Goal: Find contact information: Find contact information

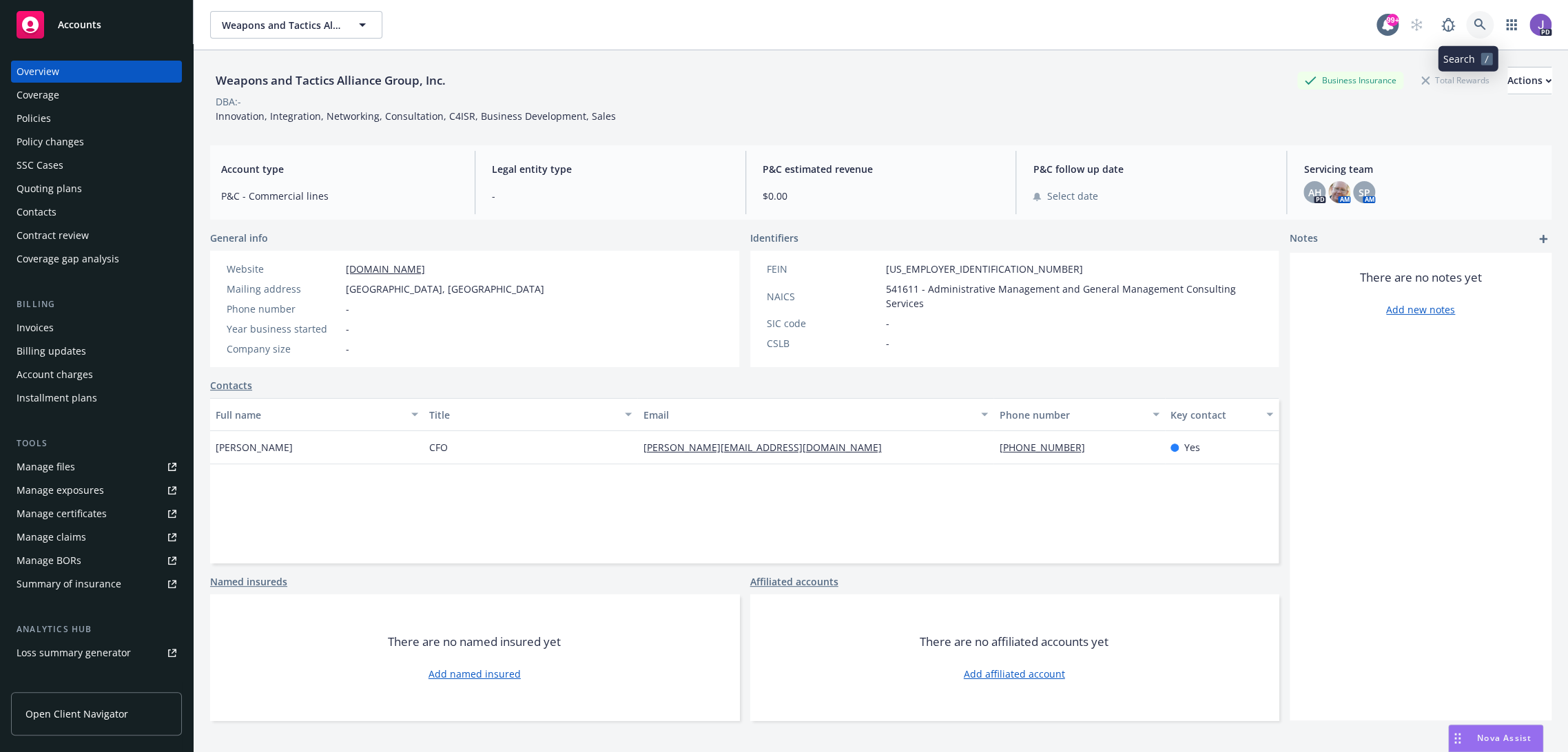
click at [1466, 20] on link at bounding box center [1480, 25] width 28 height 28
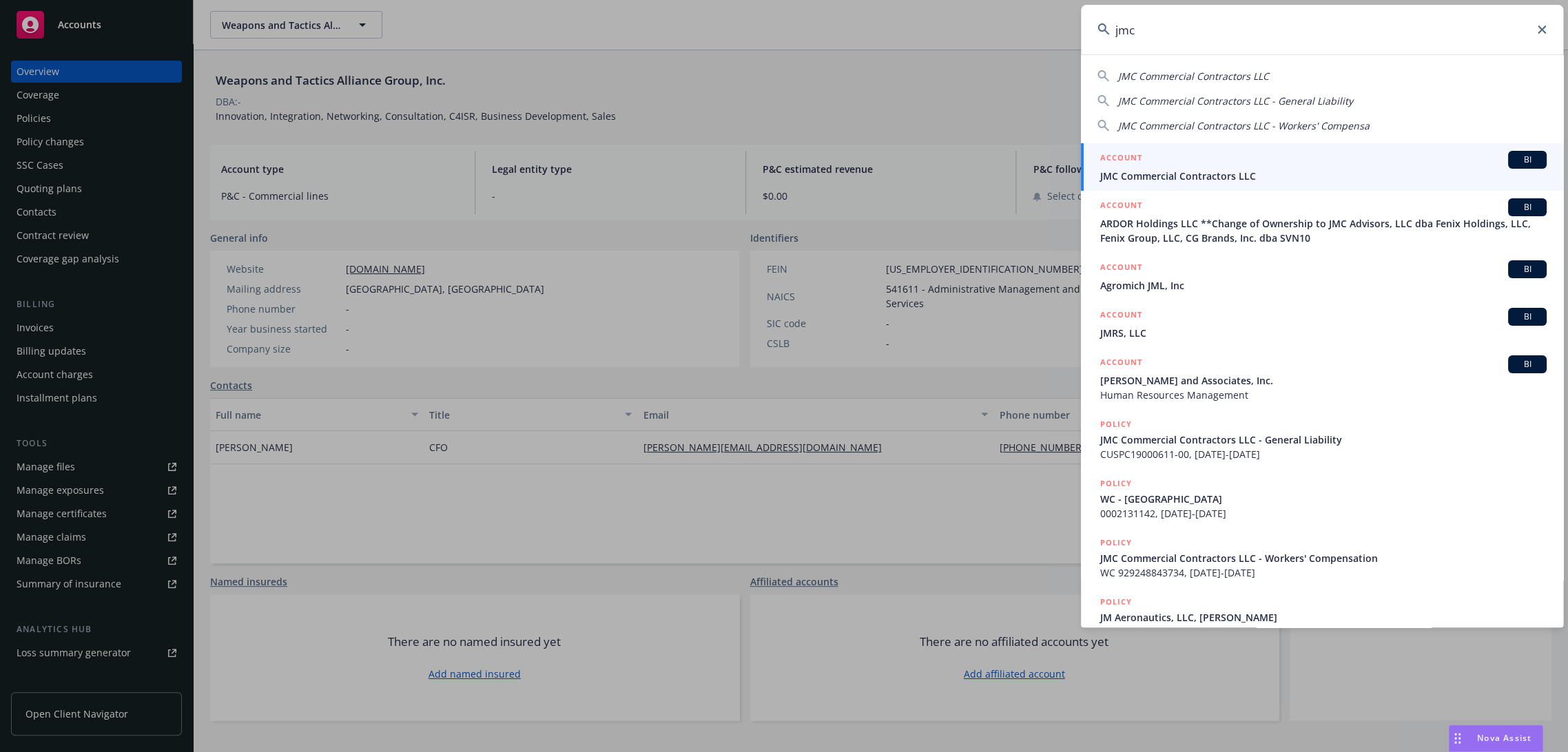
type input "jmc"
click at [1220, 178] on span "JMC Commercial Contractors LLC" at bounding box center [1323, 176] width 446 height 15
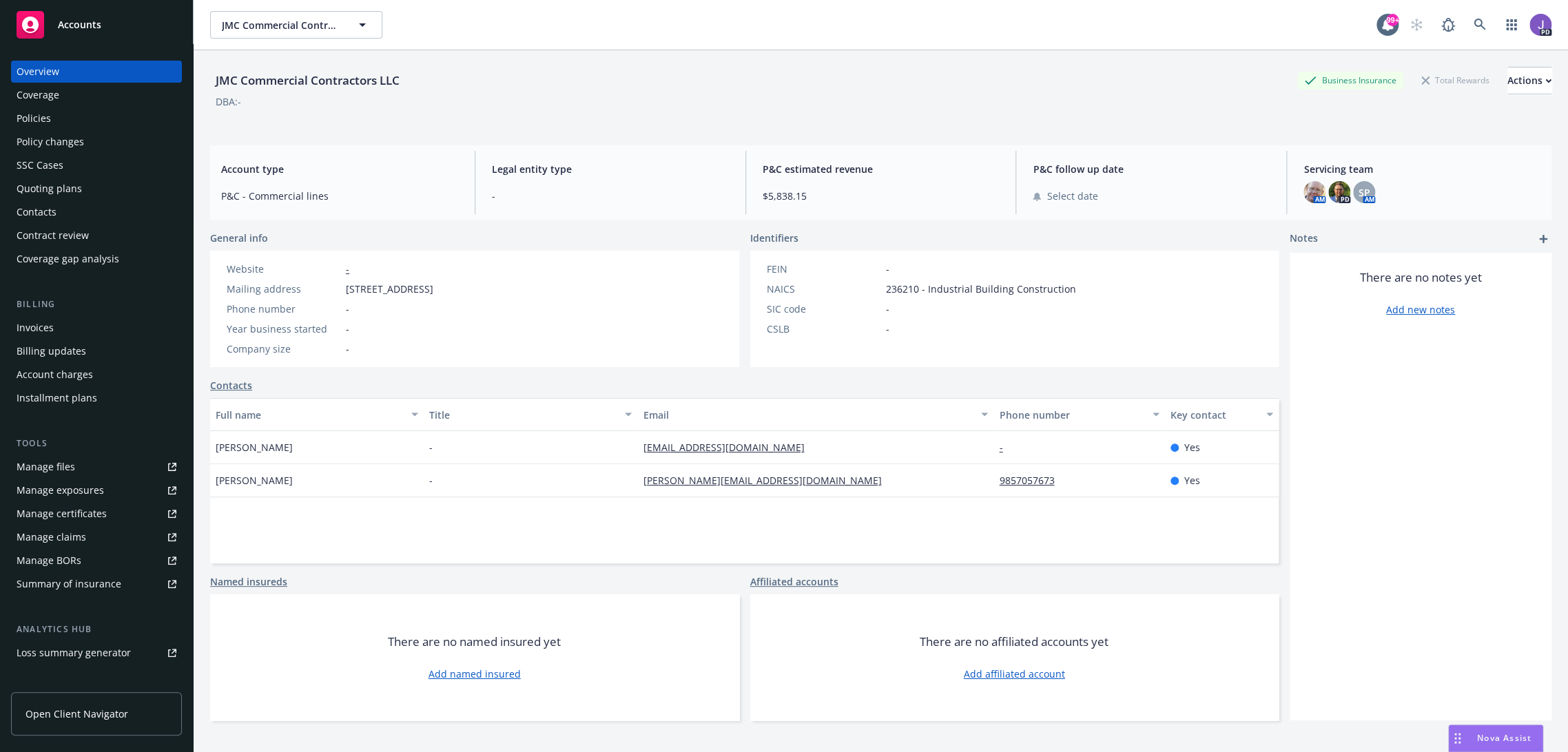
click at [39, 115] on div "Policies" at bounding box center [34, 118] width 34 height 22
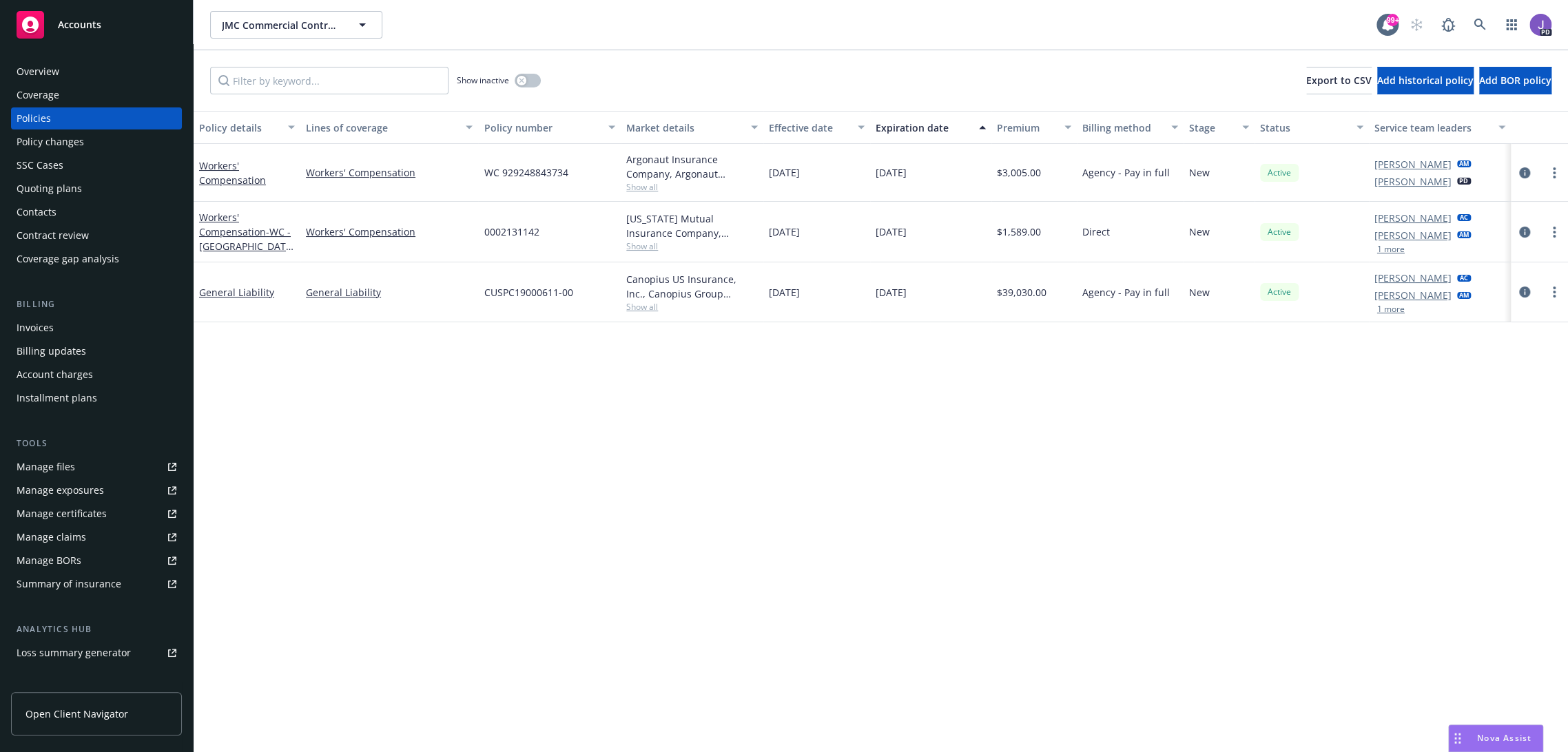
click at [508, 236] on span "0002131142" at bounding box center [510, 232] width 55 height 15
copy span "0002131142"
click at [25, 73] on div "Overview" at bounding box center [38, 72] width 42 height 22
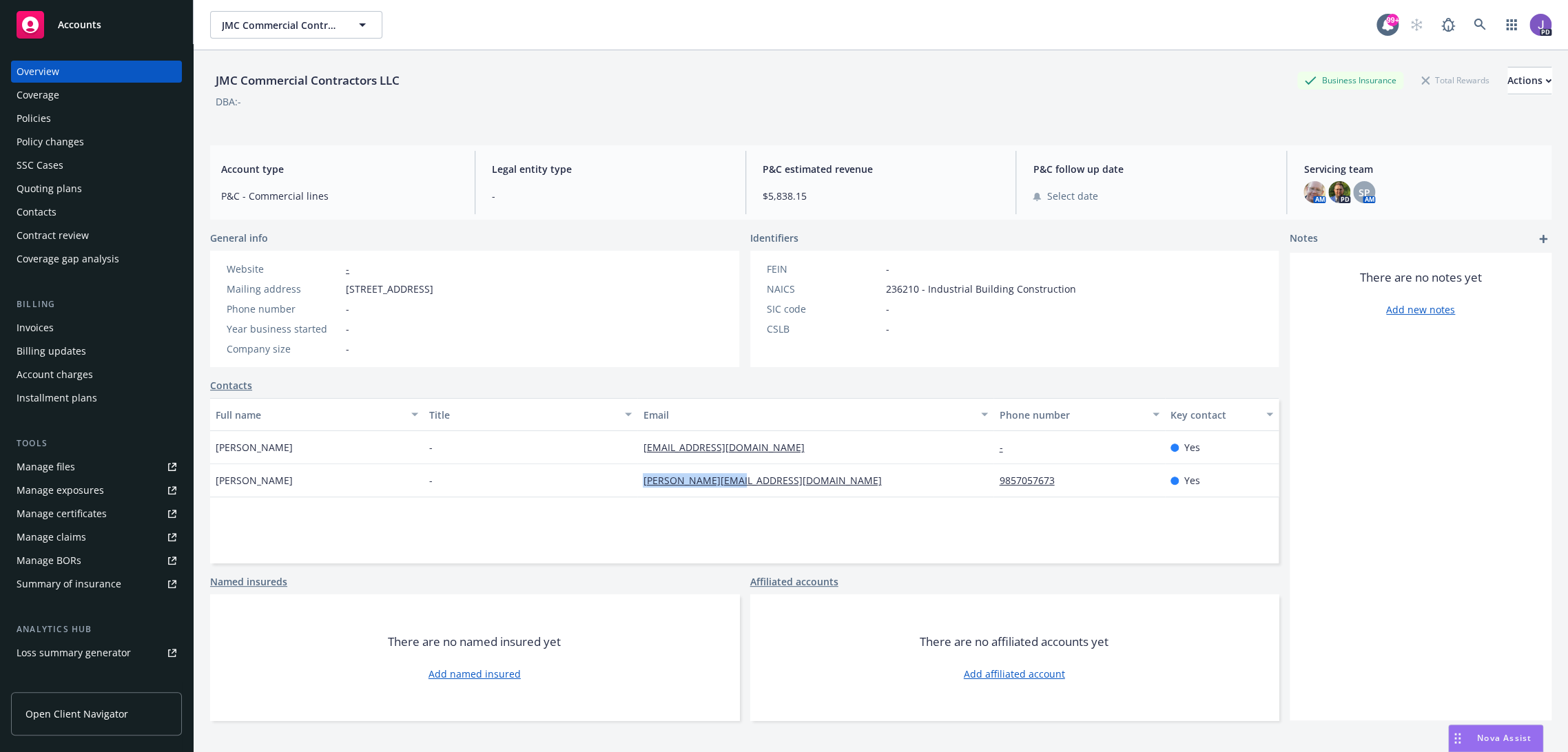
drag, startPoint x: 741, startPoint y: 480, endPoint x: 628, endPoint y: 483, distance: 113.0
click at [628, 483] on div "Brenton Jones - [EMAIL_ADDRESS][DOMAIN_NAME] 9857057673 Yes" at bounding box center [744, 480] width 1068 height 33
copy div "[PERSON_NAME][EMAIL_ADDRESS][DOMAIN_NAME]"
click at [1474, 20] on icon at bounding box center [1480, 24] width 12 height 12
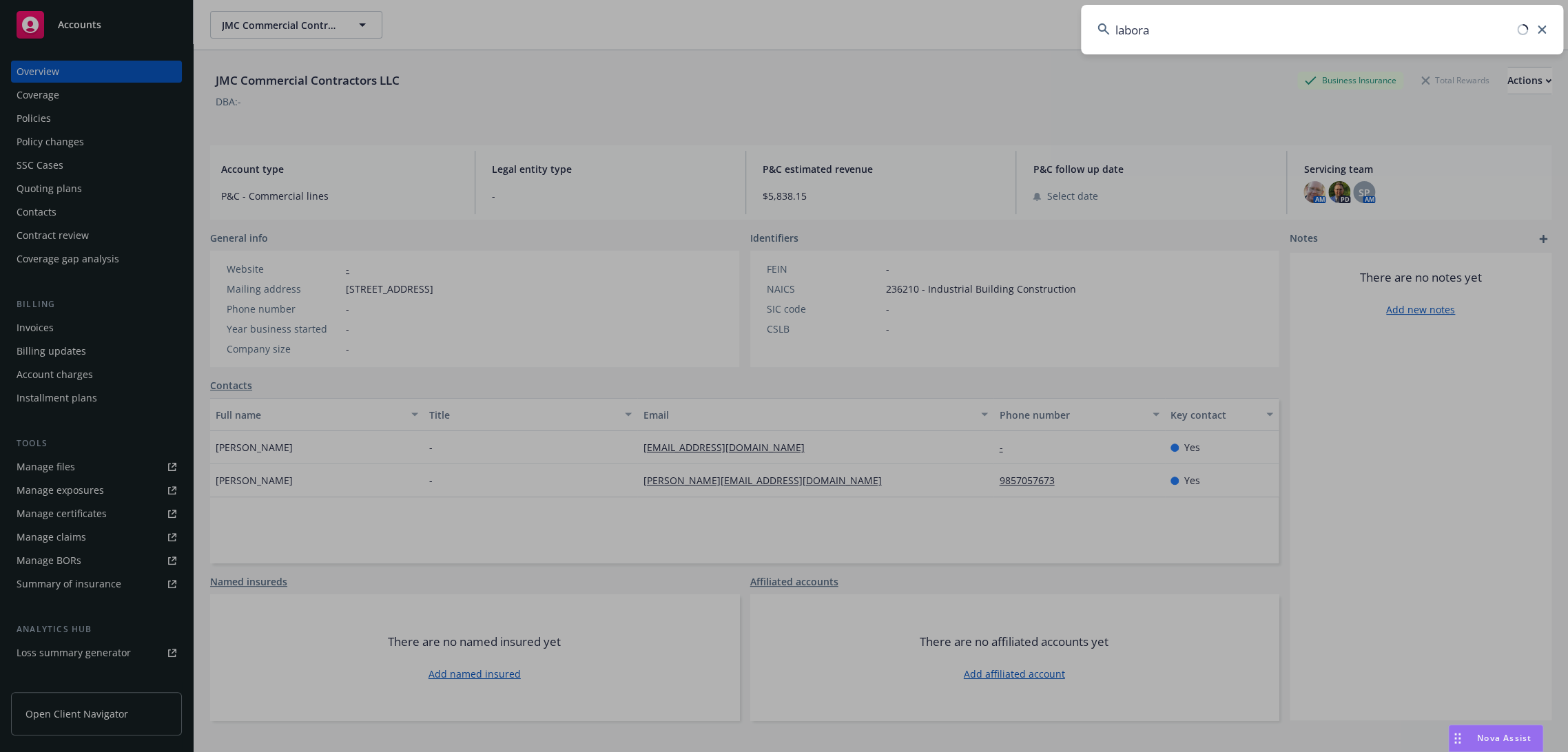
type input "laborat"
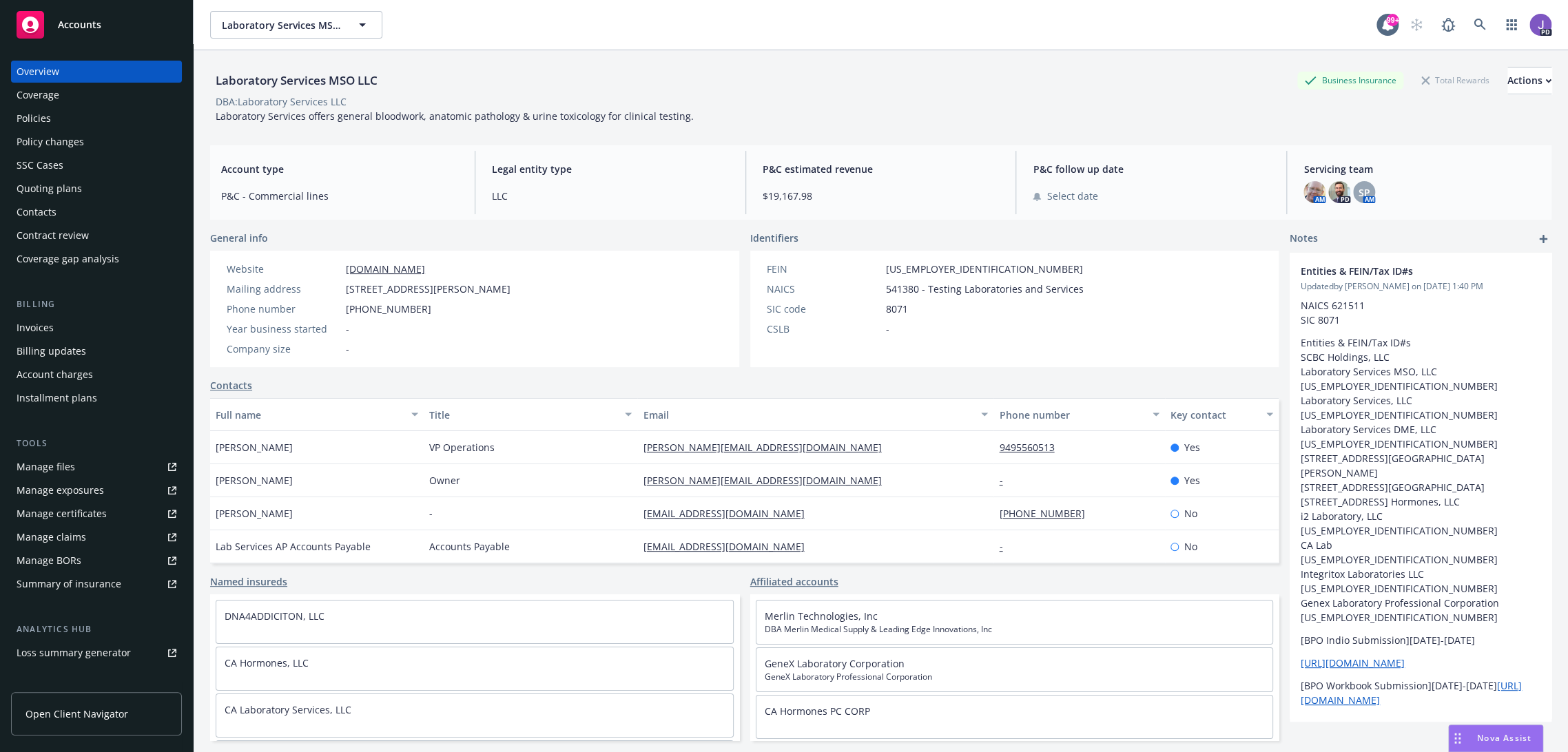
click at [60, 119] on div "Policies" at bounding box center [96, 118] width 160 height 22
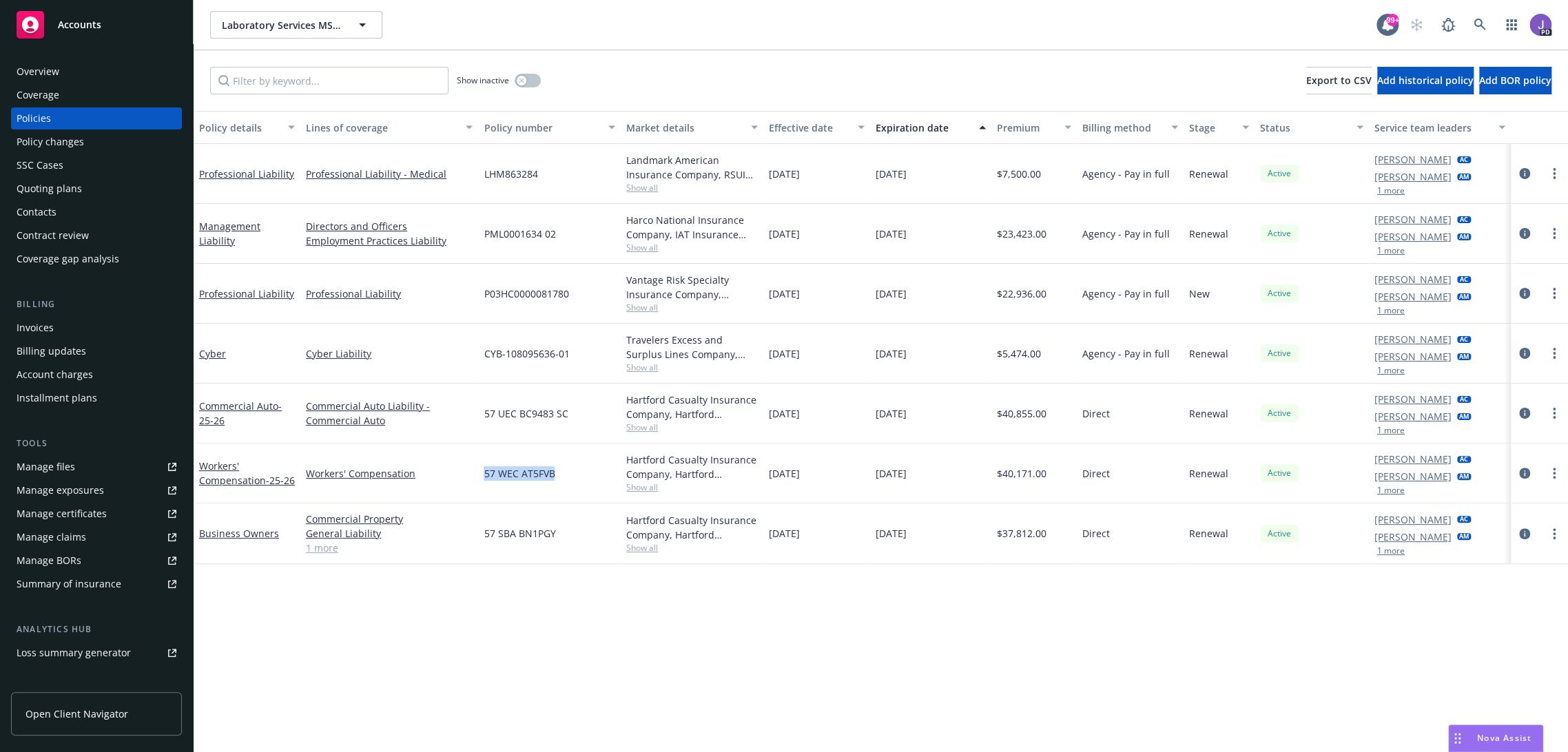
drag, startPoint x: 562, startPoint y: 472, endPoint x: 482, endPoint y: 475, distance: 80.1
click at [482, 475] on div "57 WEC AT5FVB" at bounding box center [549, 474] width 142 height 60
copy span "57 WEC AT5FVB"
click at [622, 39] on div "Laboratory Services MSO LLC Laboratory Services MSO LLC 99+ PD" at bounding box center [881, 25] width 1374 height 50
click at [1466, 20] on link at bounding box center [1480, 25] width 28 height 28
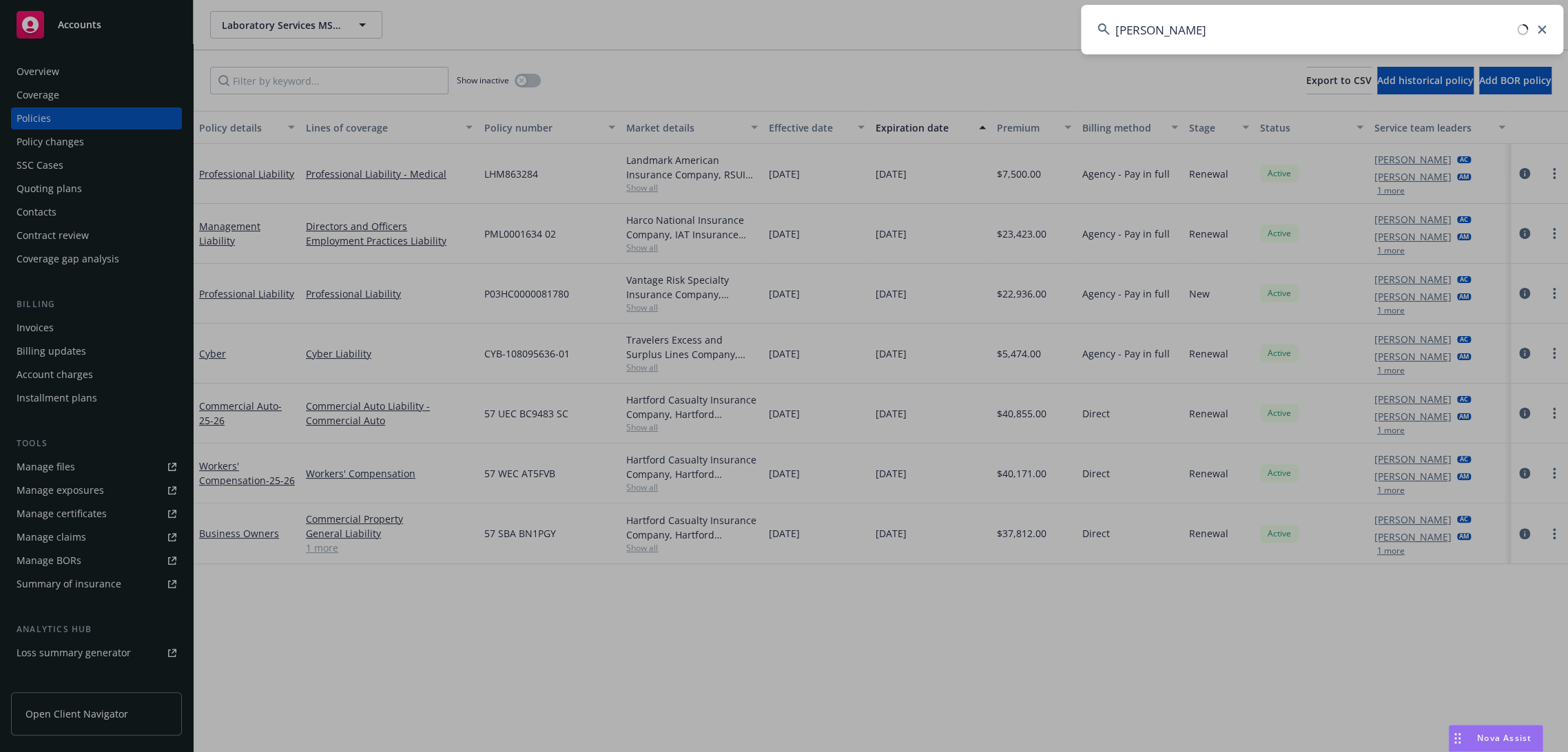
type input "mikkon"
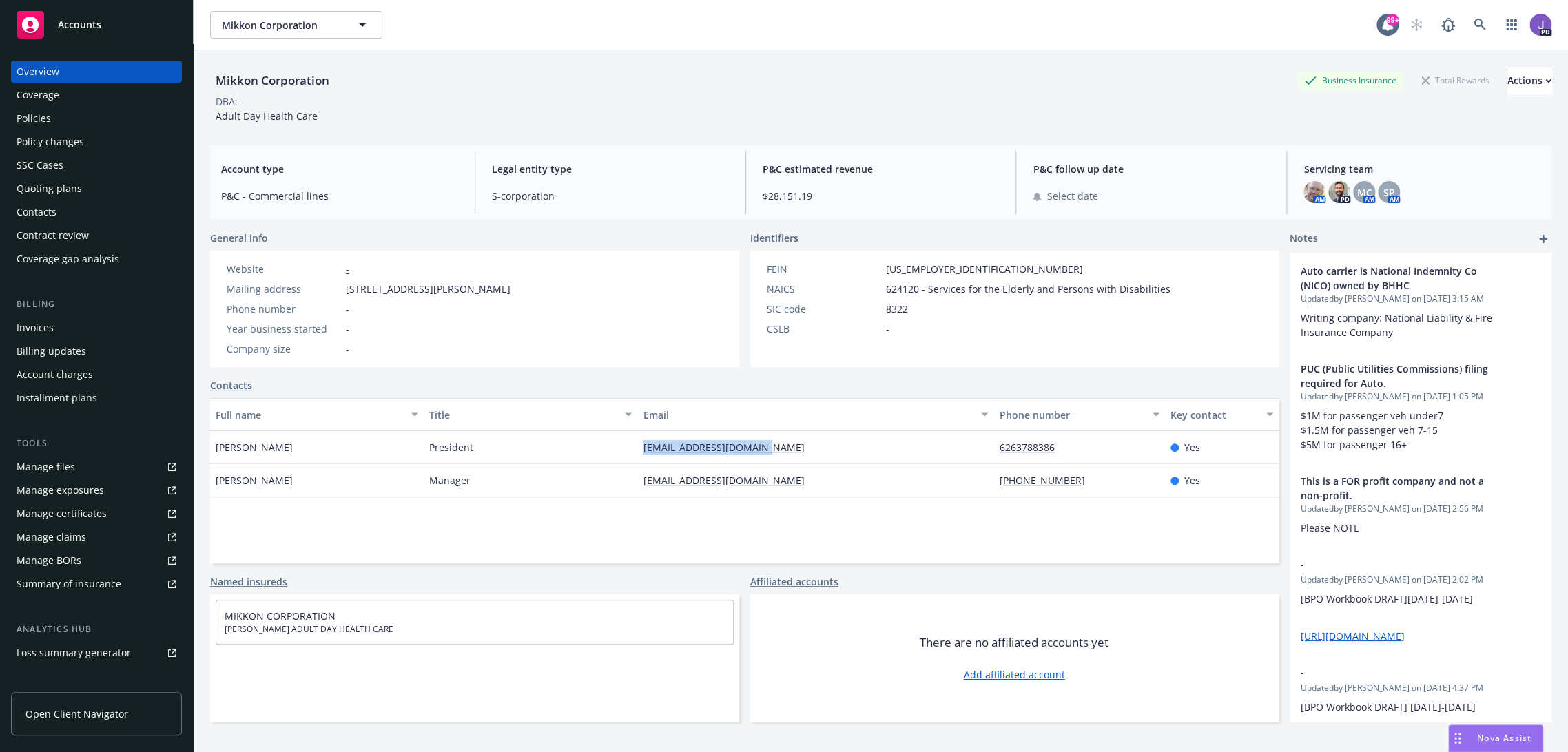
drag, startPoint x: 766, startPoint y: 445, endPoint x: 627, endPoint y: 448, distance: 139.0
click at [627, 448] on div "[PERSON_NAME] President [PERSON_NAME][EMAIL_ADDRESS][DOMAIN_NAME] 6263788386 Yes" at bounding box center [744, 448] width 1068 height 33
copy div "[EMAIL_ADDRESS][DOMAIN_NAME]"
drag, startPoint x: 787, startPoint y: 479, endPoint x: 638, endPoint y: 483, distance: 149.1
click at [638, 483] on div "[EMAIL_ADDRESS][DOMAIN_NAME]" at bounding box center [816, 480] width 356 height 33
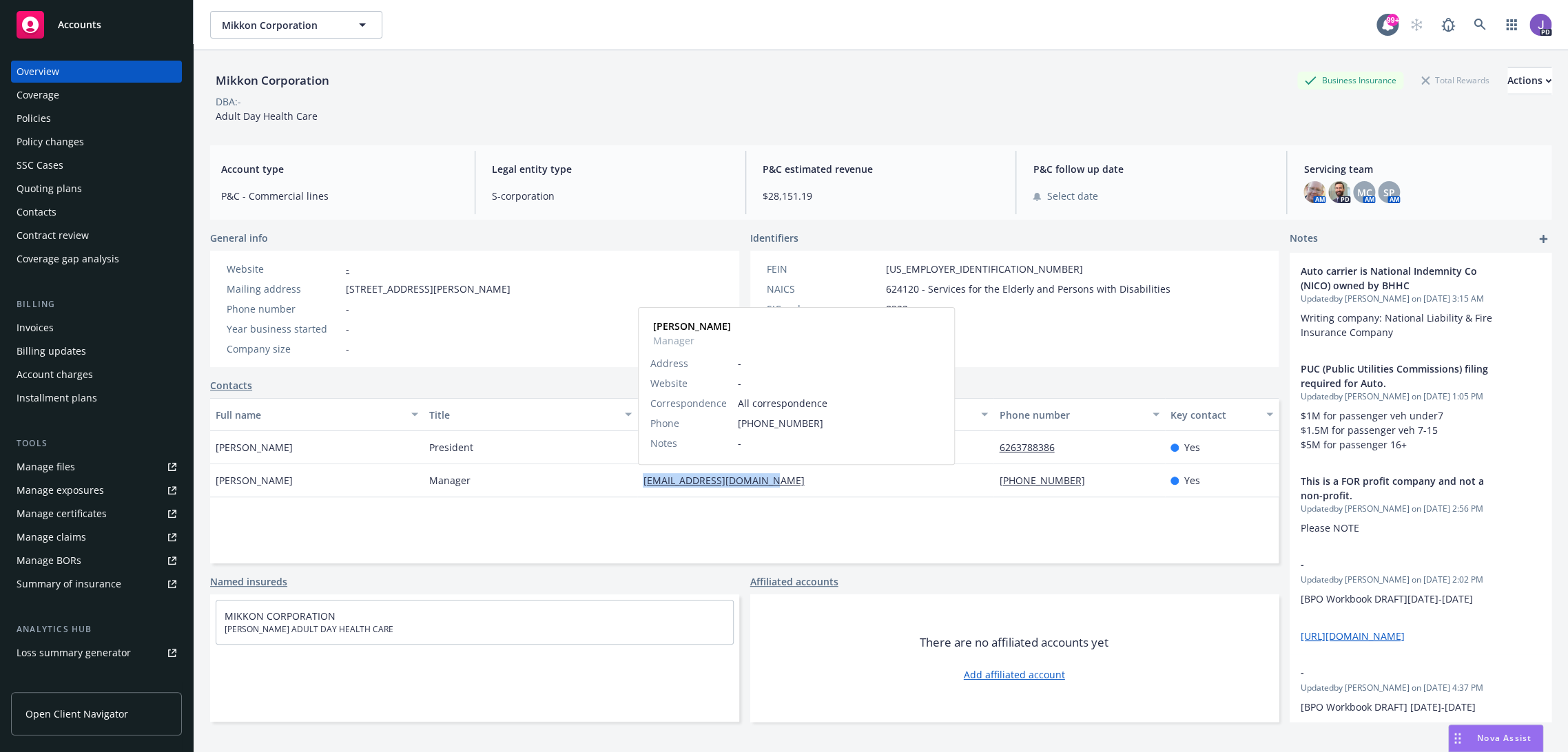
copy link "[EMAIL_ADDRESS][DOMAIN_NAME]"
